Goal: Check status: Check status

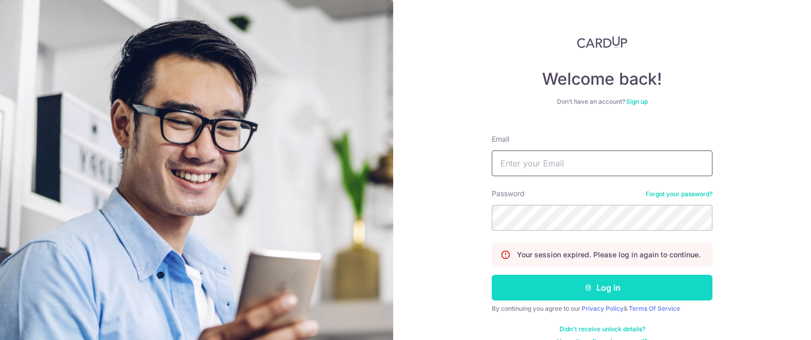
type input "[EMAIL_ADDRESS][DOMAIN_NAME]"
click at [611, 296] on button "Log in" at bounding box center [602, 288] width 221 height 26
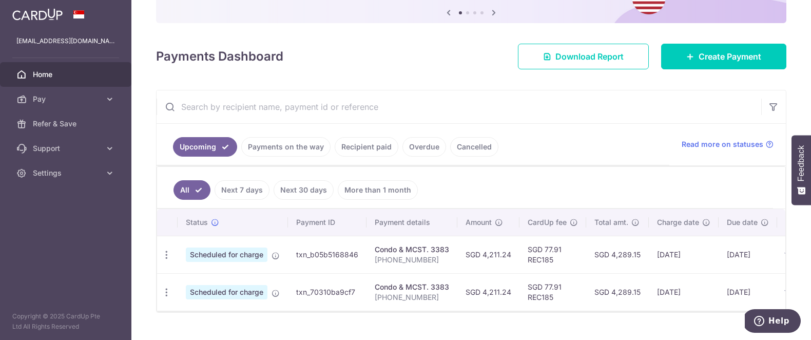
scroll to position [131, 0]
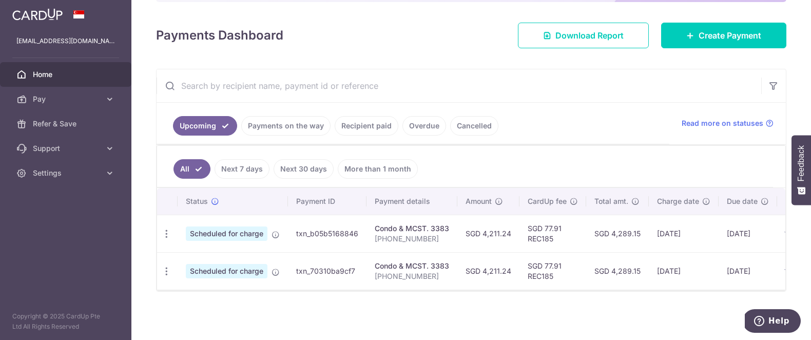
click at [311, 128] on link "Payments on the way" at bounding box center [285, 126] width 89 height 20
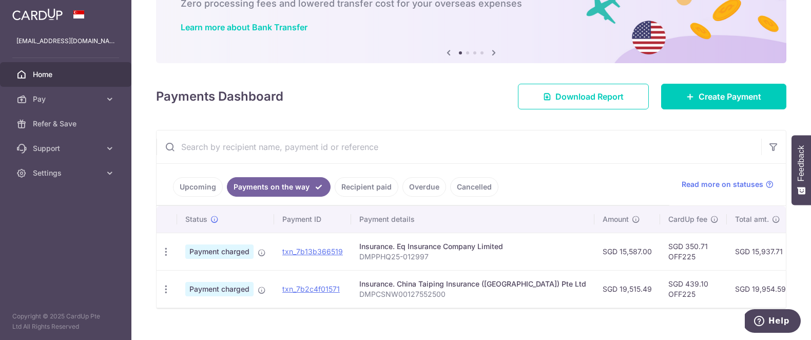
scroll to position [87, 0]
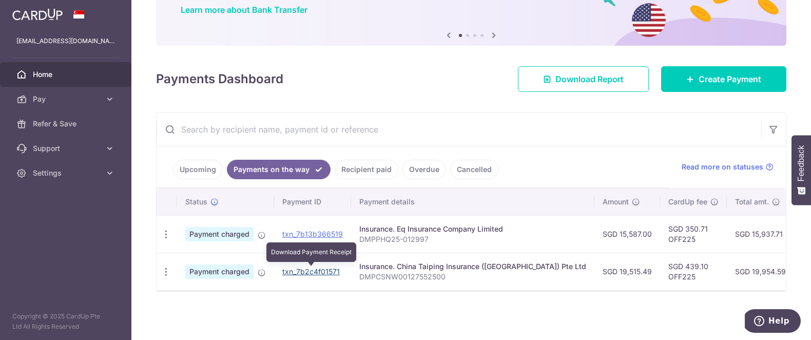
click at [303, 267] on link "txn_7b2c4f01571" at bounding box center [311, 271] width 58 height 9
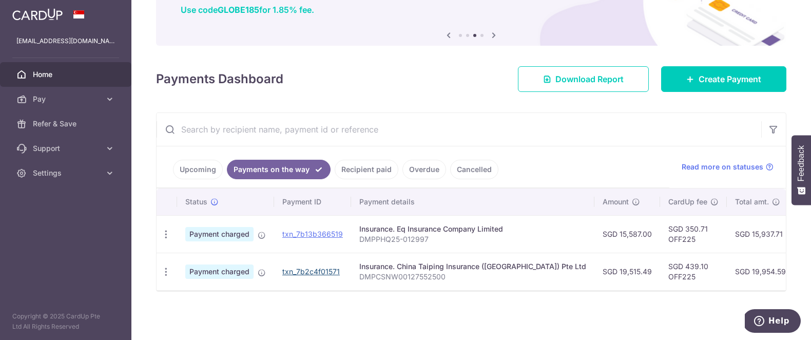
scroll to position [74, 0]
